Goal: Information Seeking & Learning: Learn about a topic

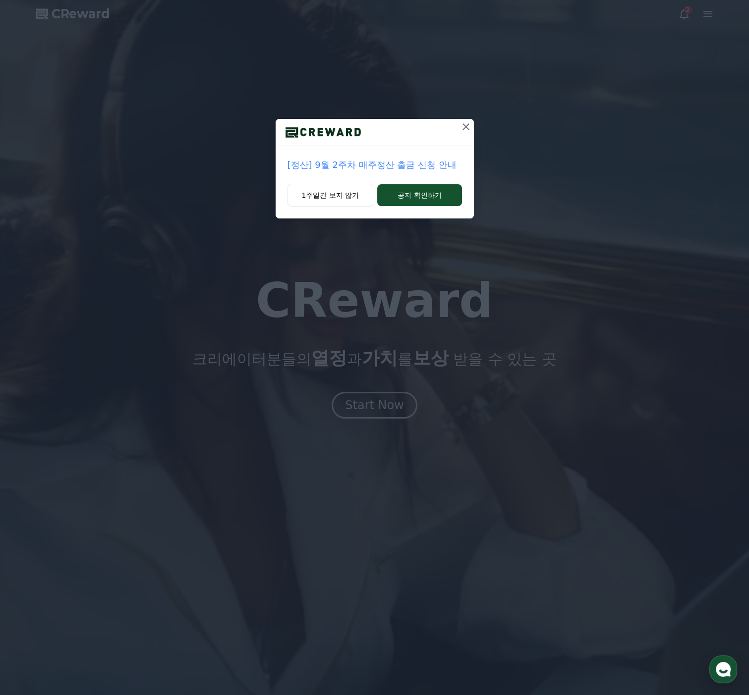
click at [468, 125] on icon at bounding box center [466, 127] width 12 height 12
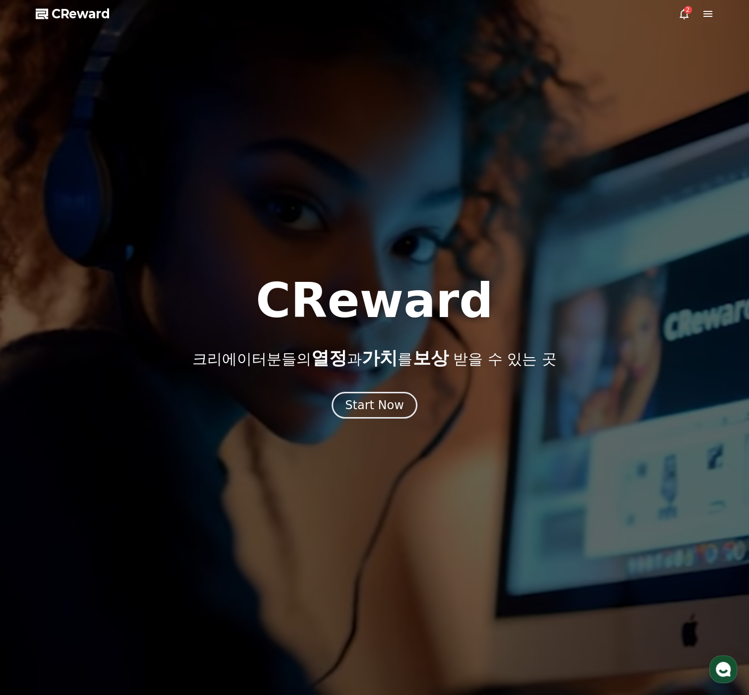
click at [683, 9] on icon at bounding box center [684, 14] width 9 height 10
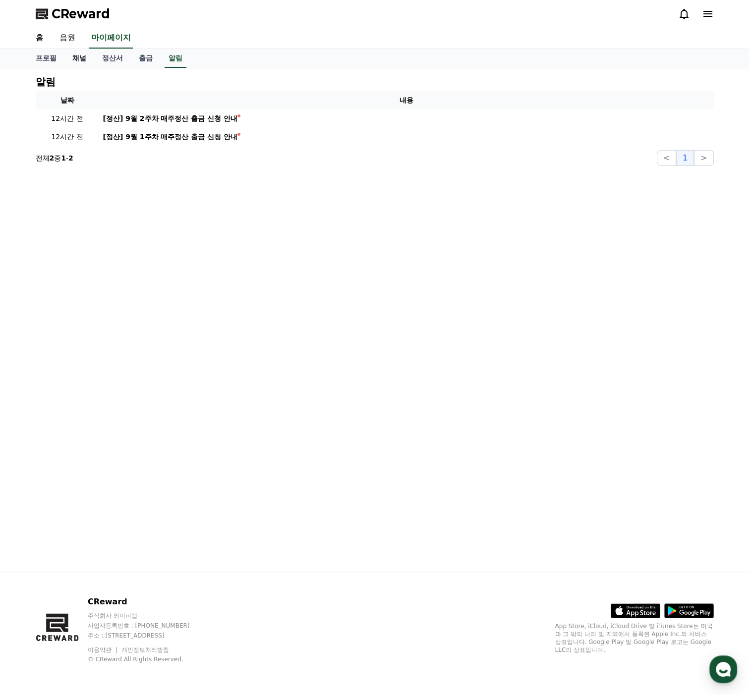
click at [74, 57] on link "채널" at bounding box center [79, 58] width 30 height 19
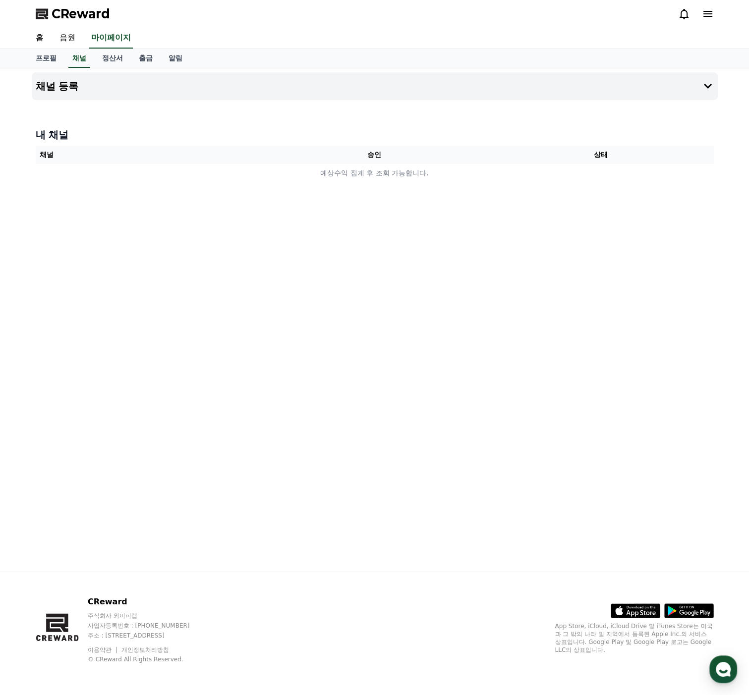
click at [702, 13] on icon at bounding box center [708, 14] width 12 height 12
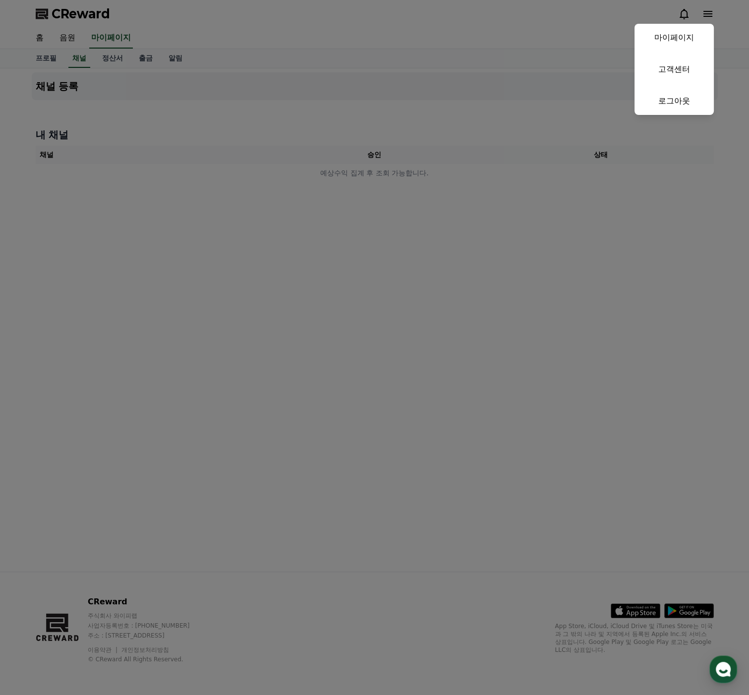
click at [290, 123] on button "close" at bounding box center [374, 347] width 749 height 695
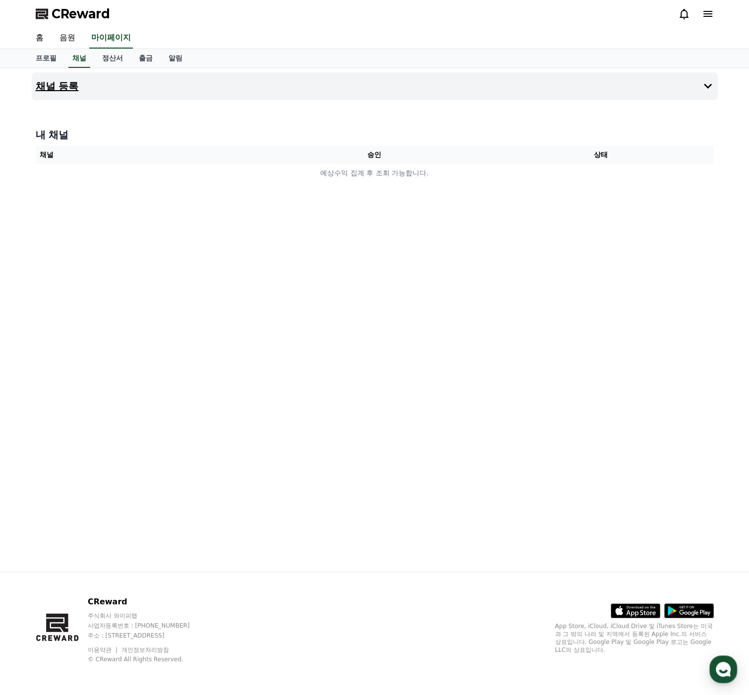
click at [63, 86] on h4 "채널 등록" at bounding box center [57, 86] width 43 height 11
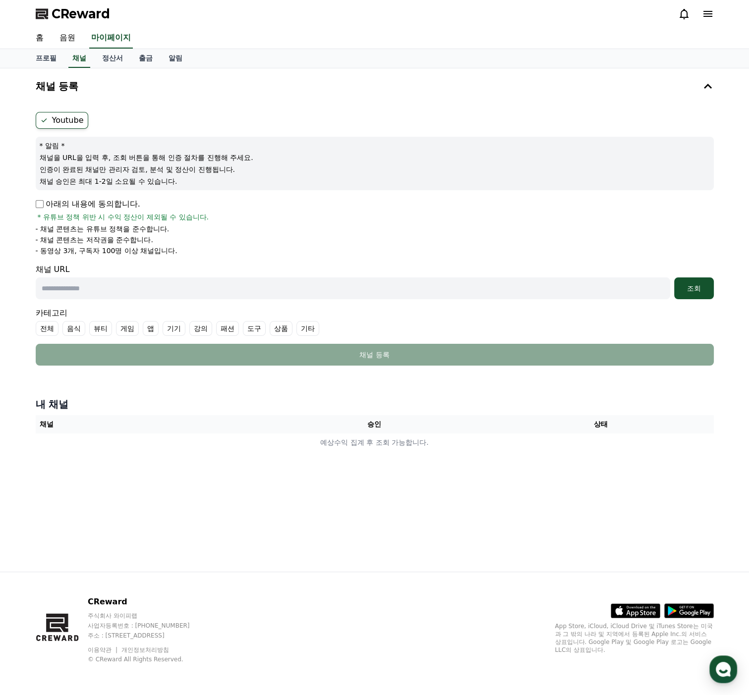
click at [270, 421] on th "승인" at bounding box center [374, 424] width 226 height 18
click at [106, 61] on link "정산서" at bounding box center [112, 58] width 37 height 19
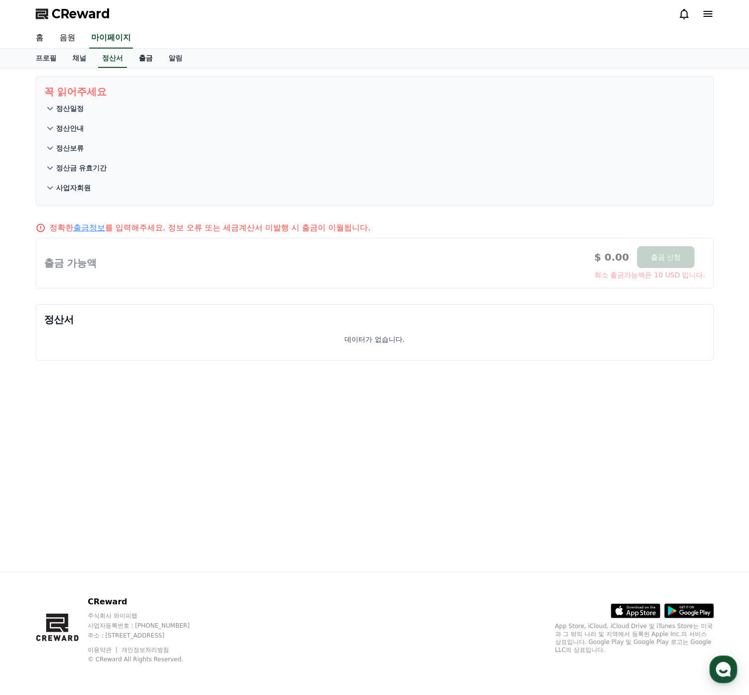
click at [140, 59] on link "출금" at bounding box center [146, 58] width 30 height 19
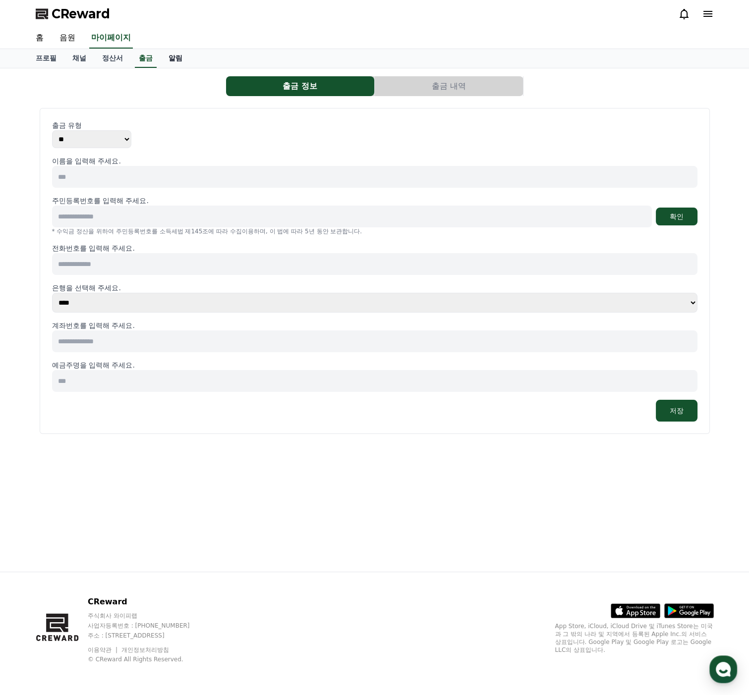
click at [172, 59] on link "알림" at bounding box center [176, 58] width 30 height 19
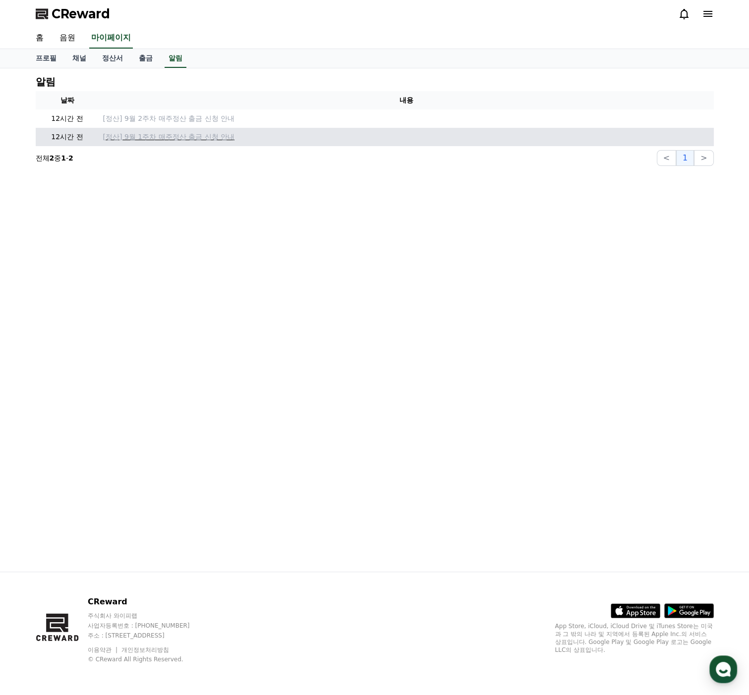
click at [147, 137] on p "[정산] 9월 1주차 매주정산 출금 신청 안내" at bounding box center [406, 137] width 607 height 10
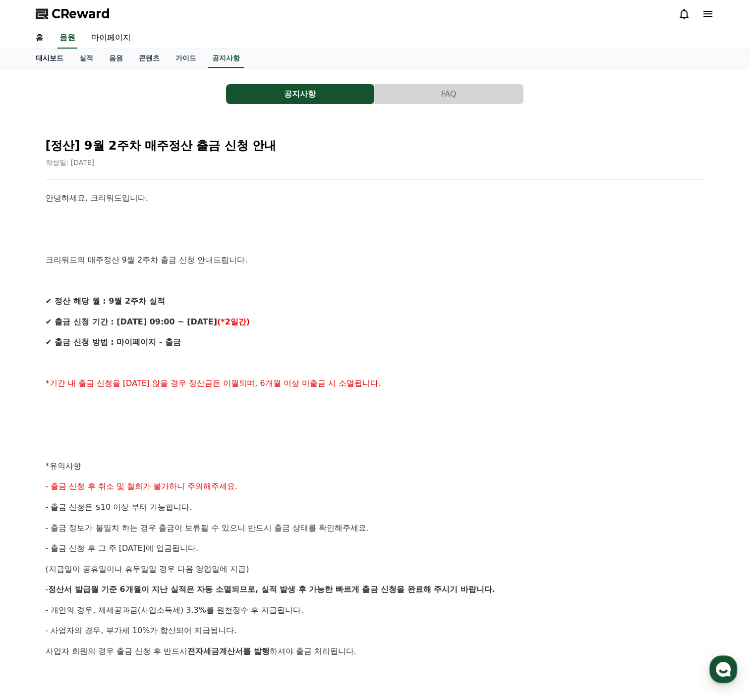
click at [44, 58] on link "대시보드" at bounding box center [50, 58] width 44 height 19
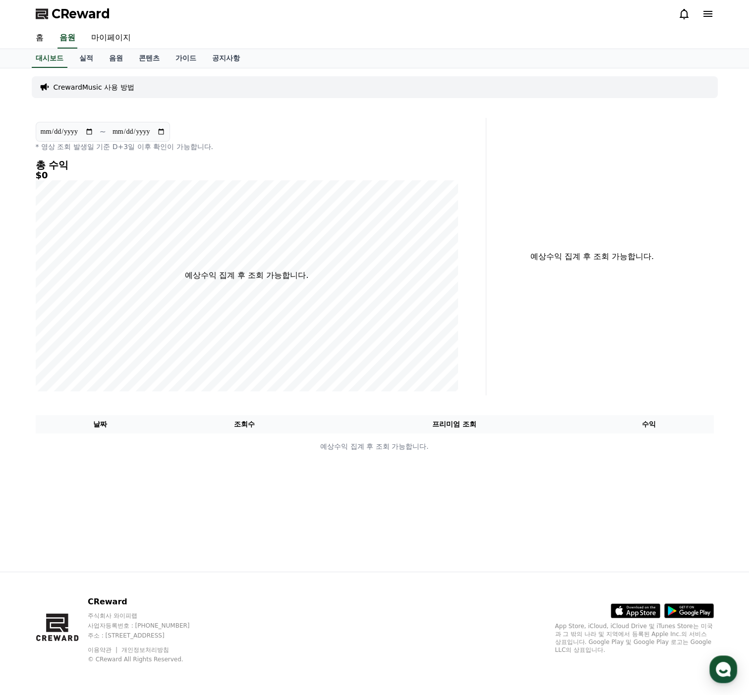
click at [116, 84] on p "CrewardMusic 사용 방법" at bounding box center [94, 87] width 81 height 10
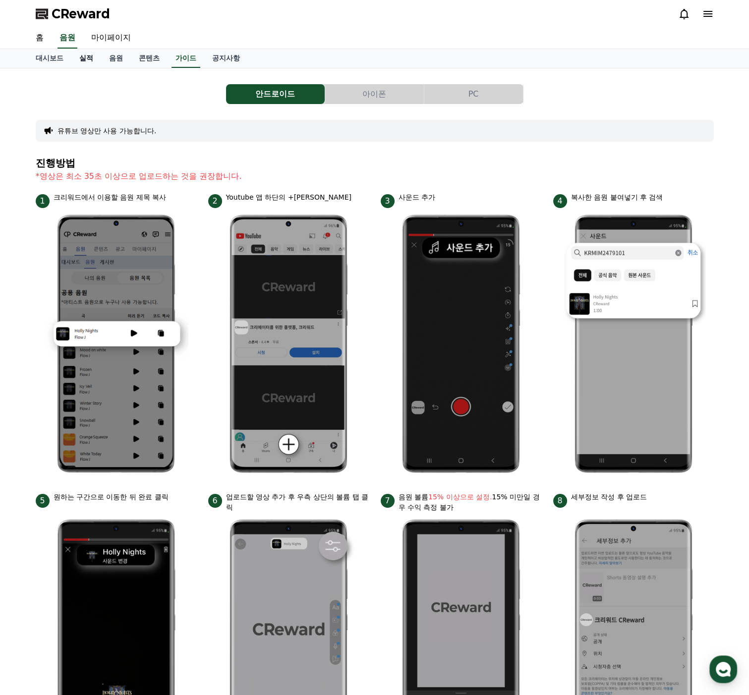
click at [84, 56] on link "실적" at bounding box center [86, 58] width 30 height 19
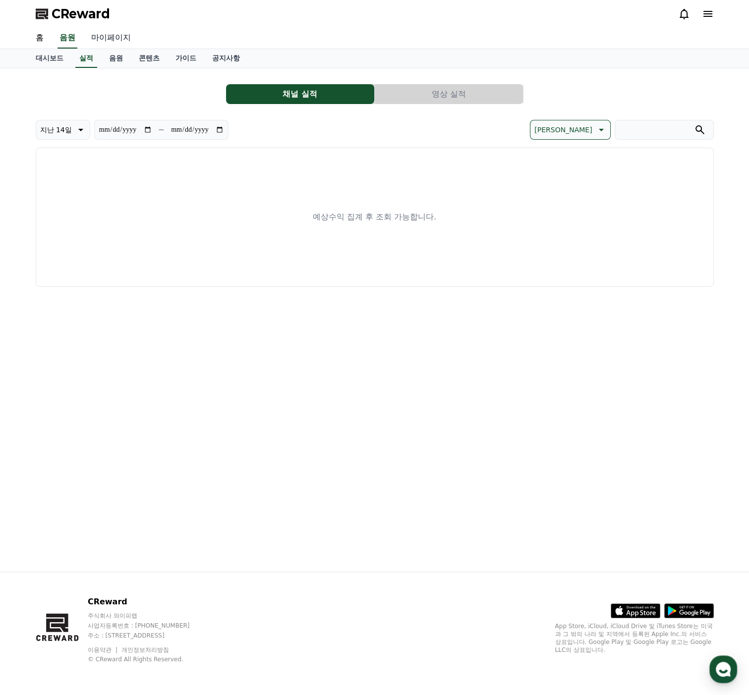
click at [103, 37] on link "마이페이지" at bounding box center [111, 38] width 56 height 21
select select "**********"
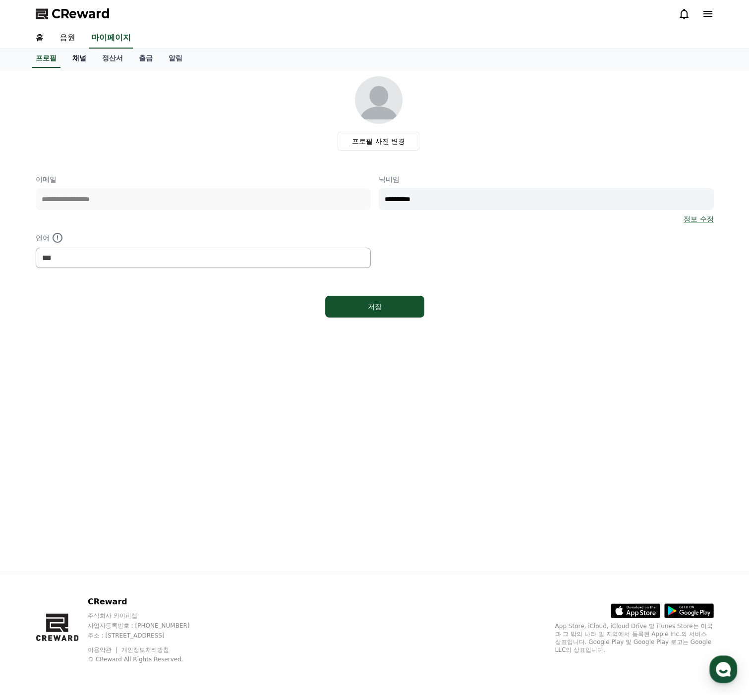
click at [77, 62] on link "채널" at bounding box center [79, 58] width 30 height 19
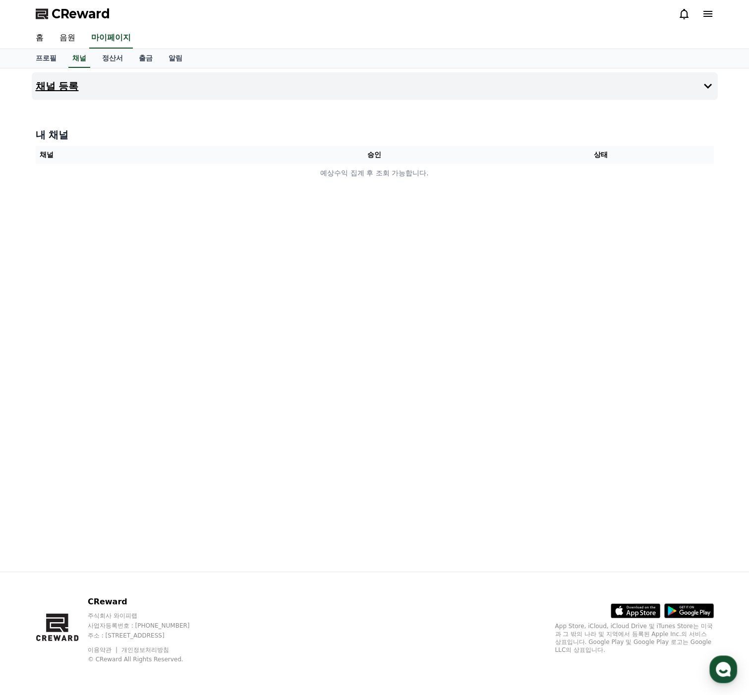
click at [91, 92] on button "채널 등록" at bounding box center [375, 86] width 686 height 28
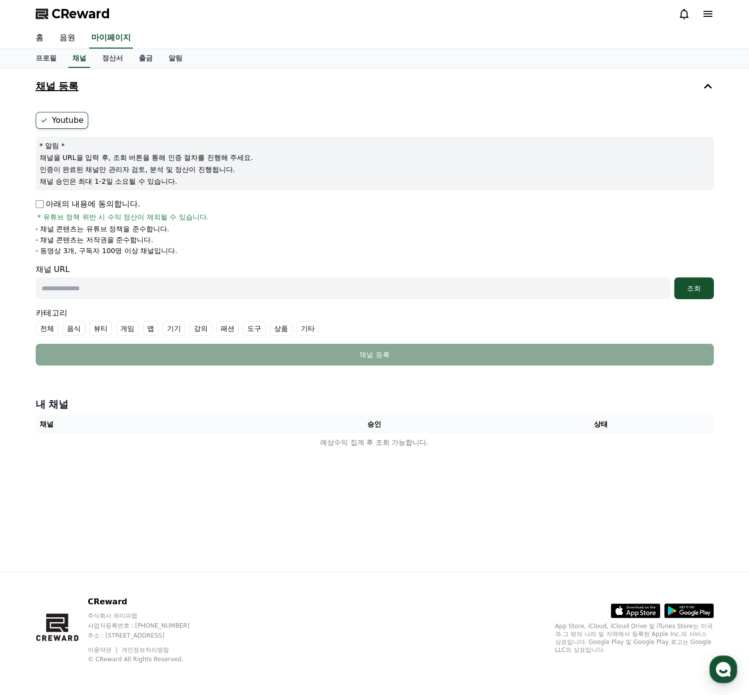
click at [91, 92] on button "채널 등록" at bounding box center [375, 86] width 686 height 28
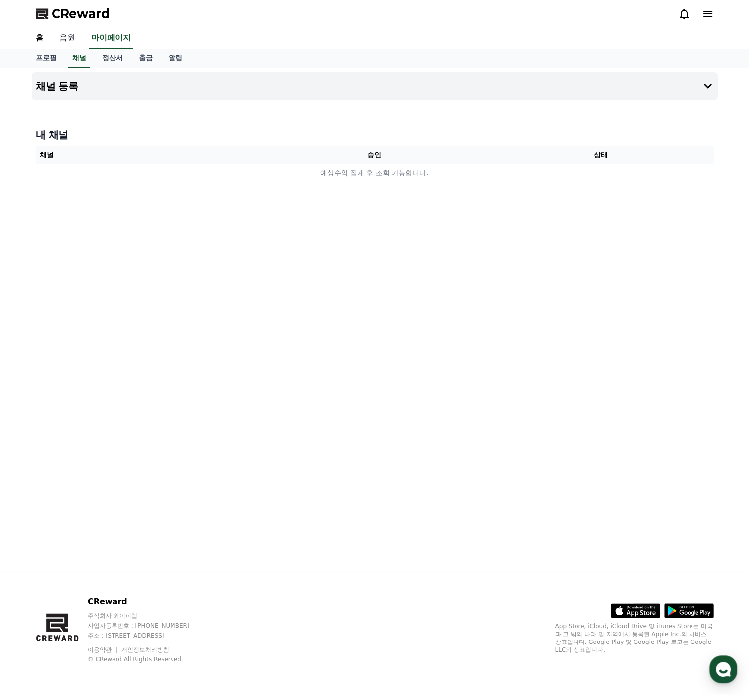
click at [62, 38] on link "음원" at bounding box center [68, 38] width 32 height 21
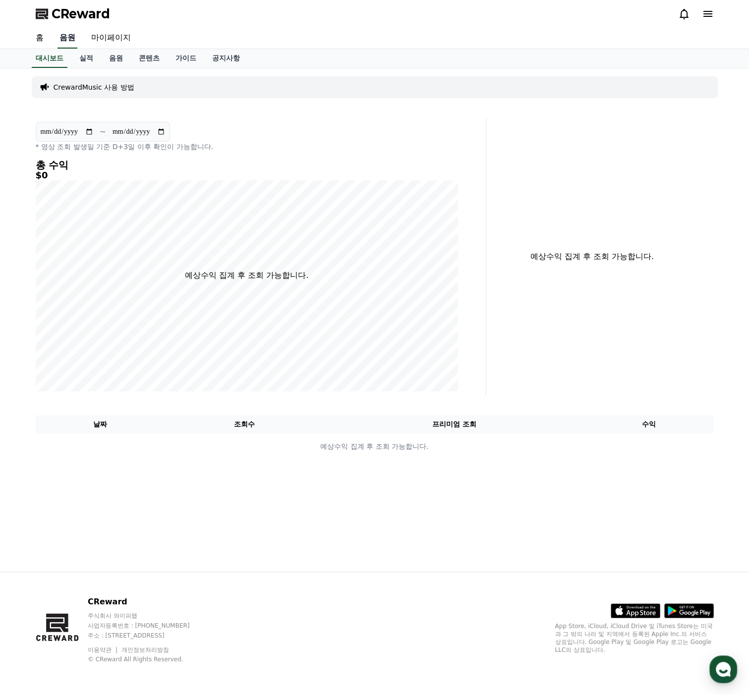
click at [64, 37] on link "음원" at bounding box center [68, 38] width 20 height 21
click at [33, 38] on link "홈" at bounding box center [40, 38] width 24 height 21
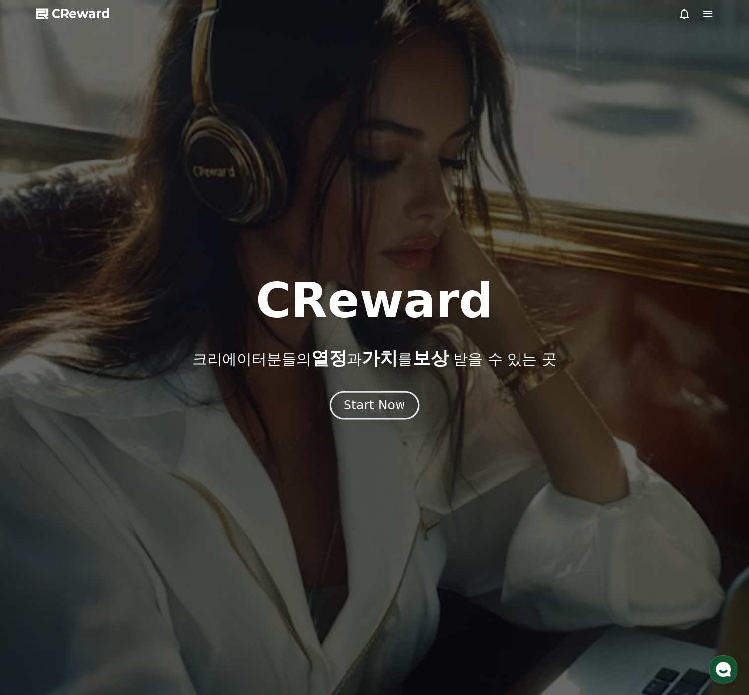
click at [378, 418] on button "Start Now" at bounding box center [375, 405] width 90 height 28
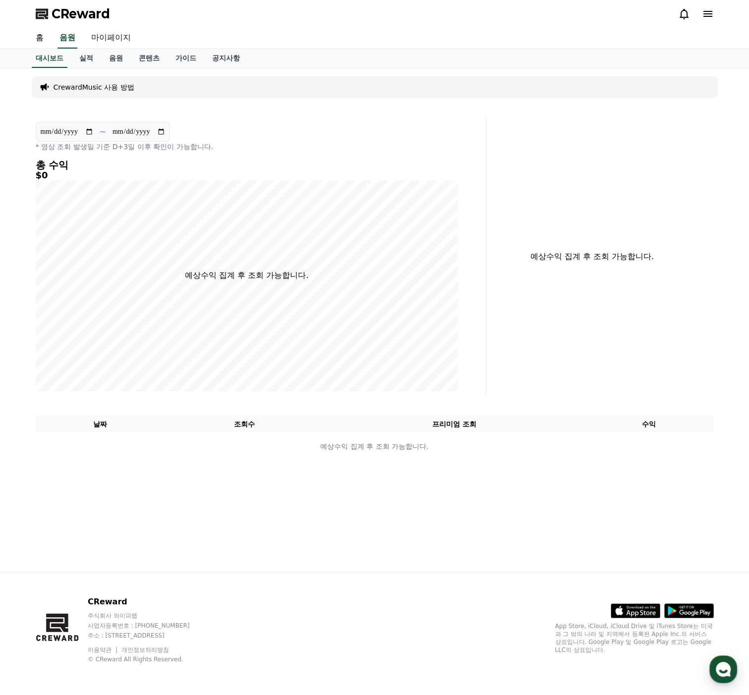
click at [103, 38] on link "마이페이지" at bounding box center [111, 38] width 56 height 21
select select "**********"
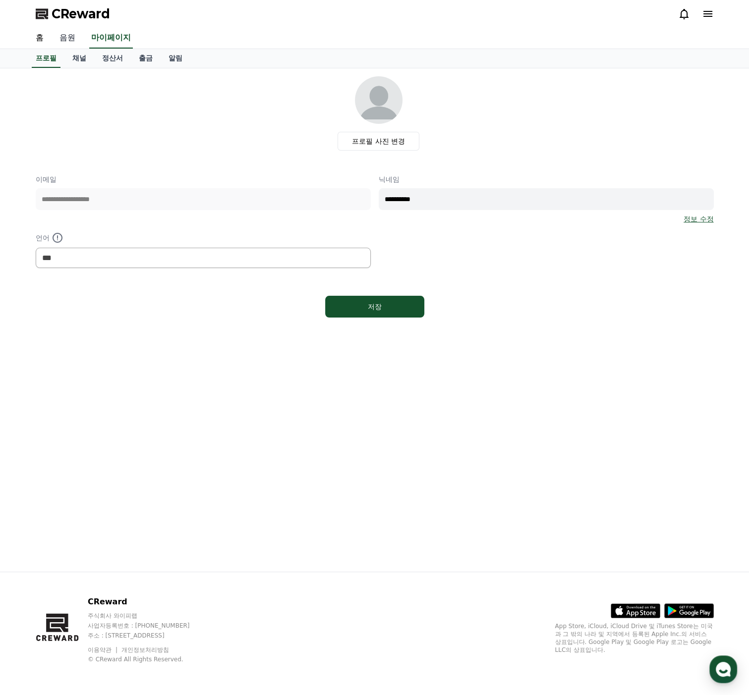
click at [65, 38] on link "음원" at bounding box center [68, 38] width 32 height 21
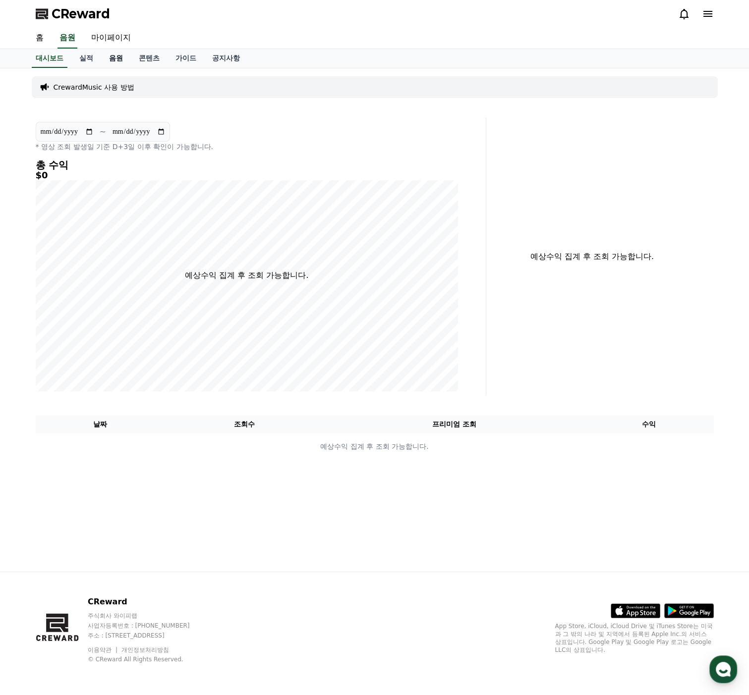
click at [109, 59] on link "음원" at bounding box center [116, 58] width 30 height 19
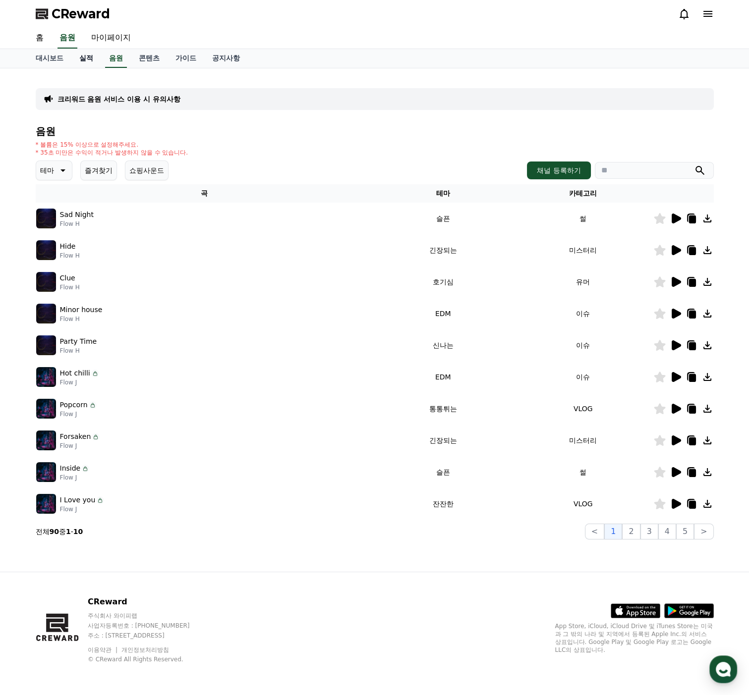
click at [81, 57] on link "실적" at bounding box center [86, 58] width 30 height 19
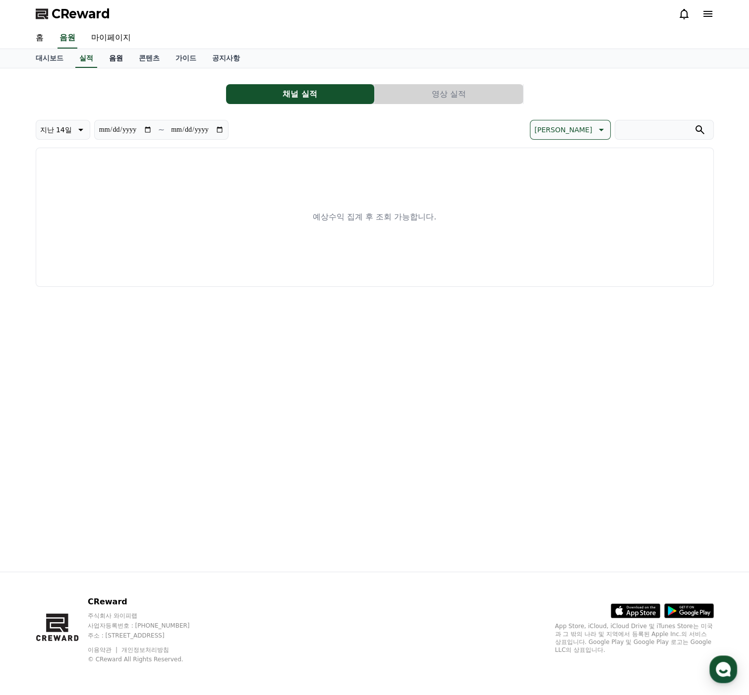
click at [112, 57] on link "음원" at bounding box center [116, 58] width 30 height 19
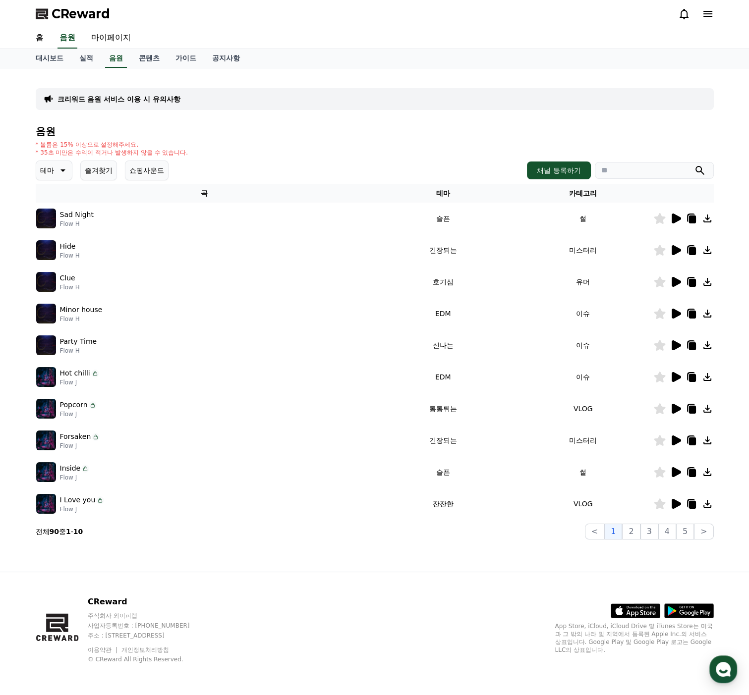
click at [690, 219] on icon at bounding box center [692, 220] width 7 height 8
click at [704, 220] on icon at bounding box center [707, 219] width 12 height 12
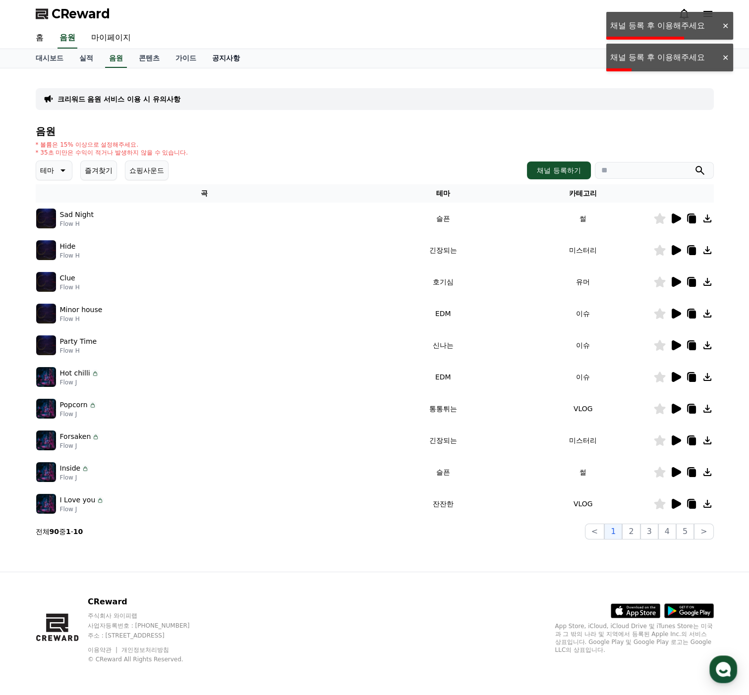
click at [212, 59] on link "공지사항" at bounding box center [226, 58] width 44 height 19
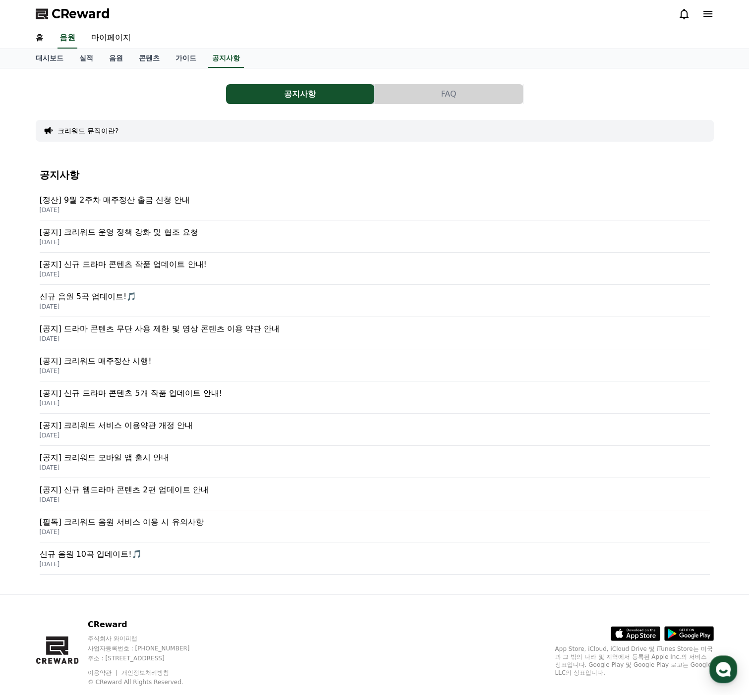
click at [146, 333] on p "[공지] 드라마 콘텐츠 무단 사용 제한 및 영상 콘텐츠 이용 약관 안내" at bounding box center [375, 329] width 670 height 12
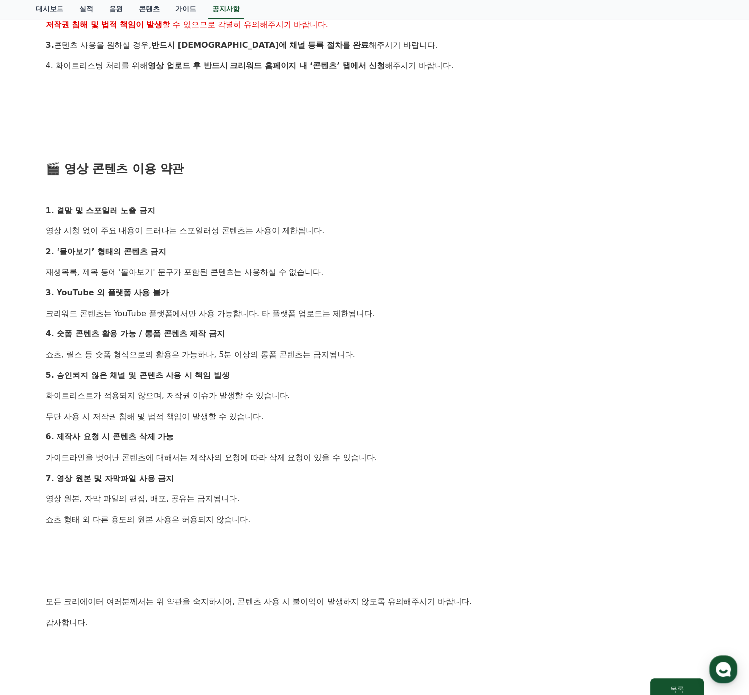
scroll to position [399, 0]
